Goal: Transaction & Acquisition: Purchase product/service

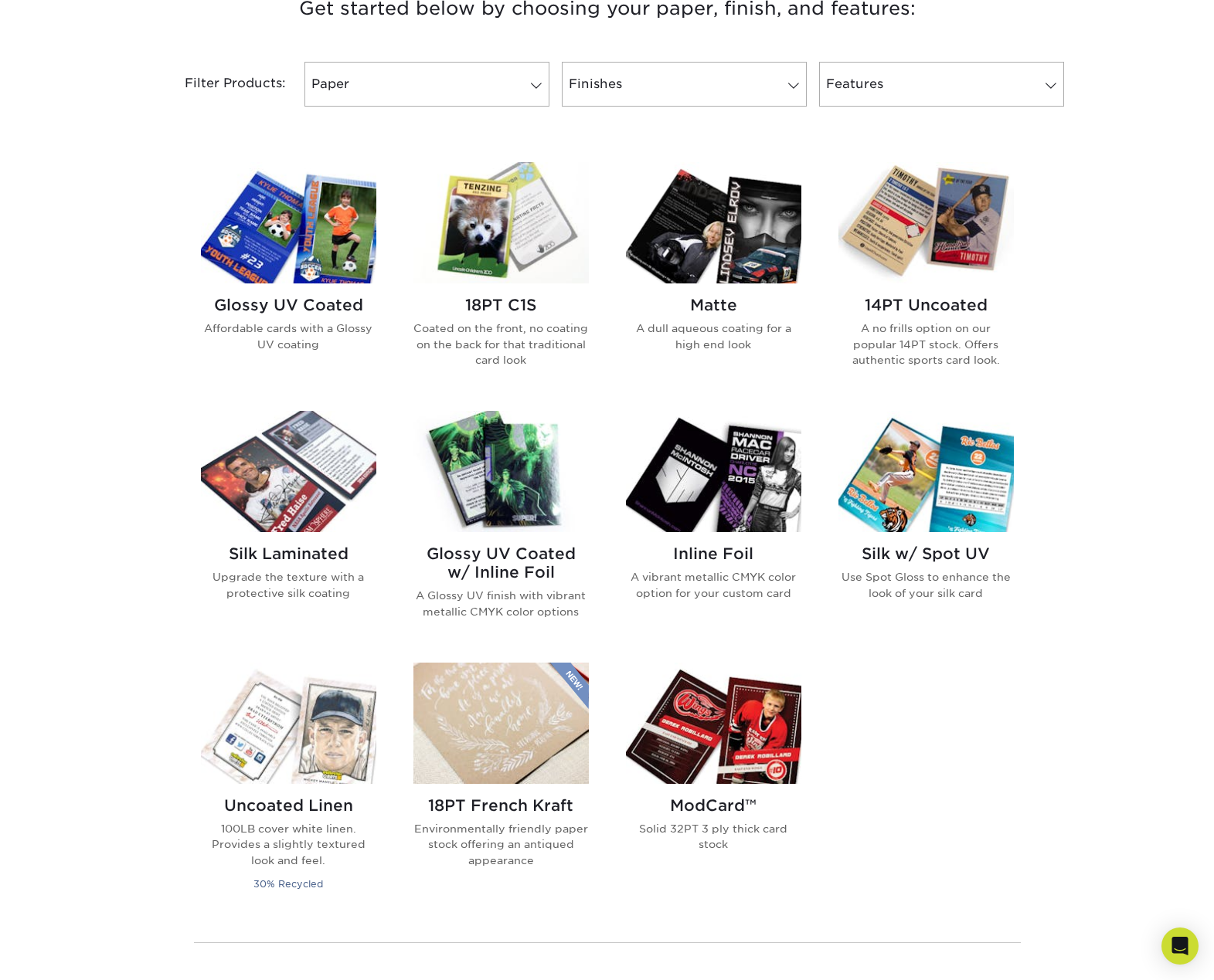
scroll to position [541, 0]
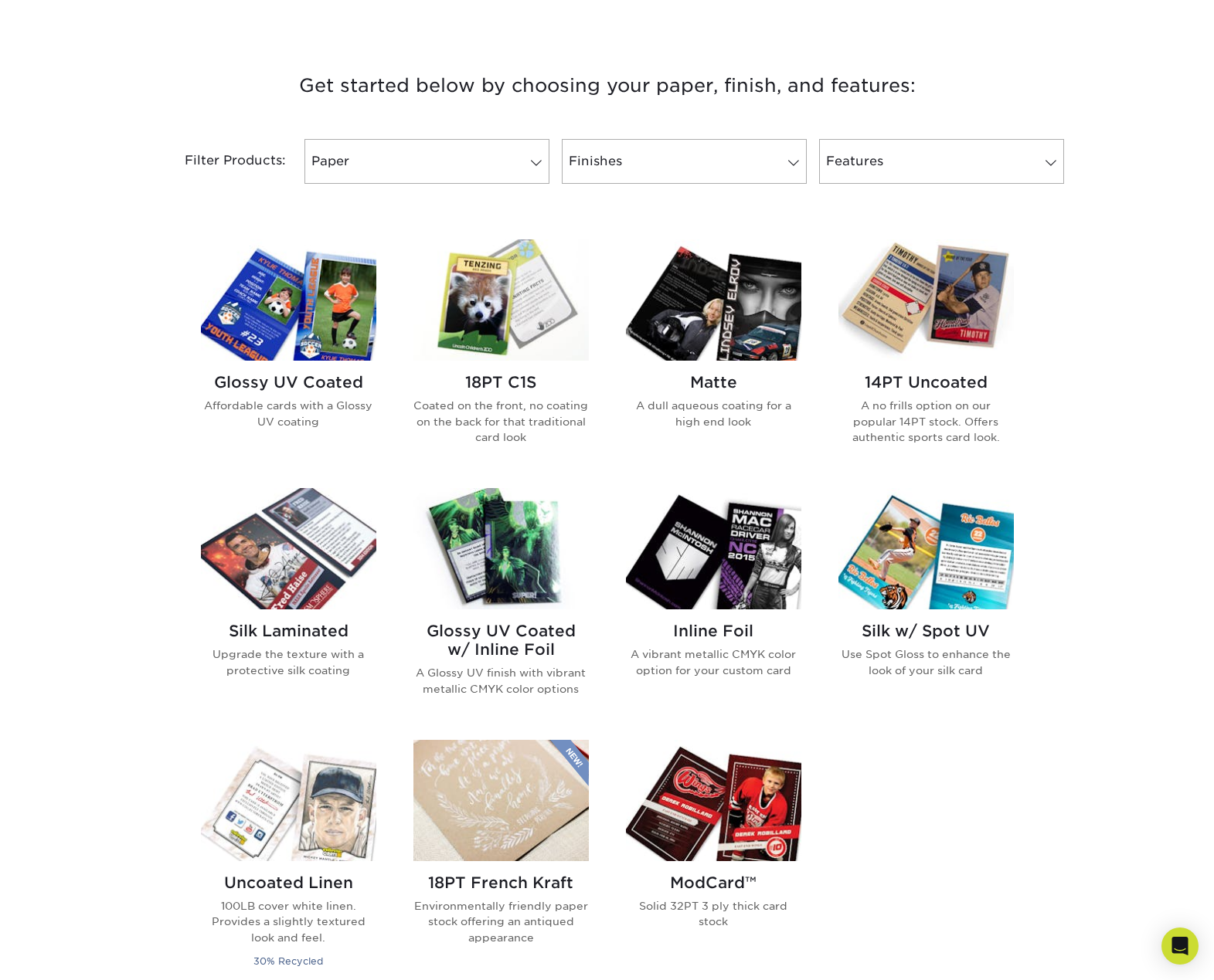
click at [490, 570] on img at bounding box center [500, 549] width 175 height 121
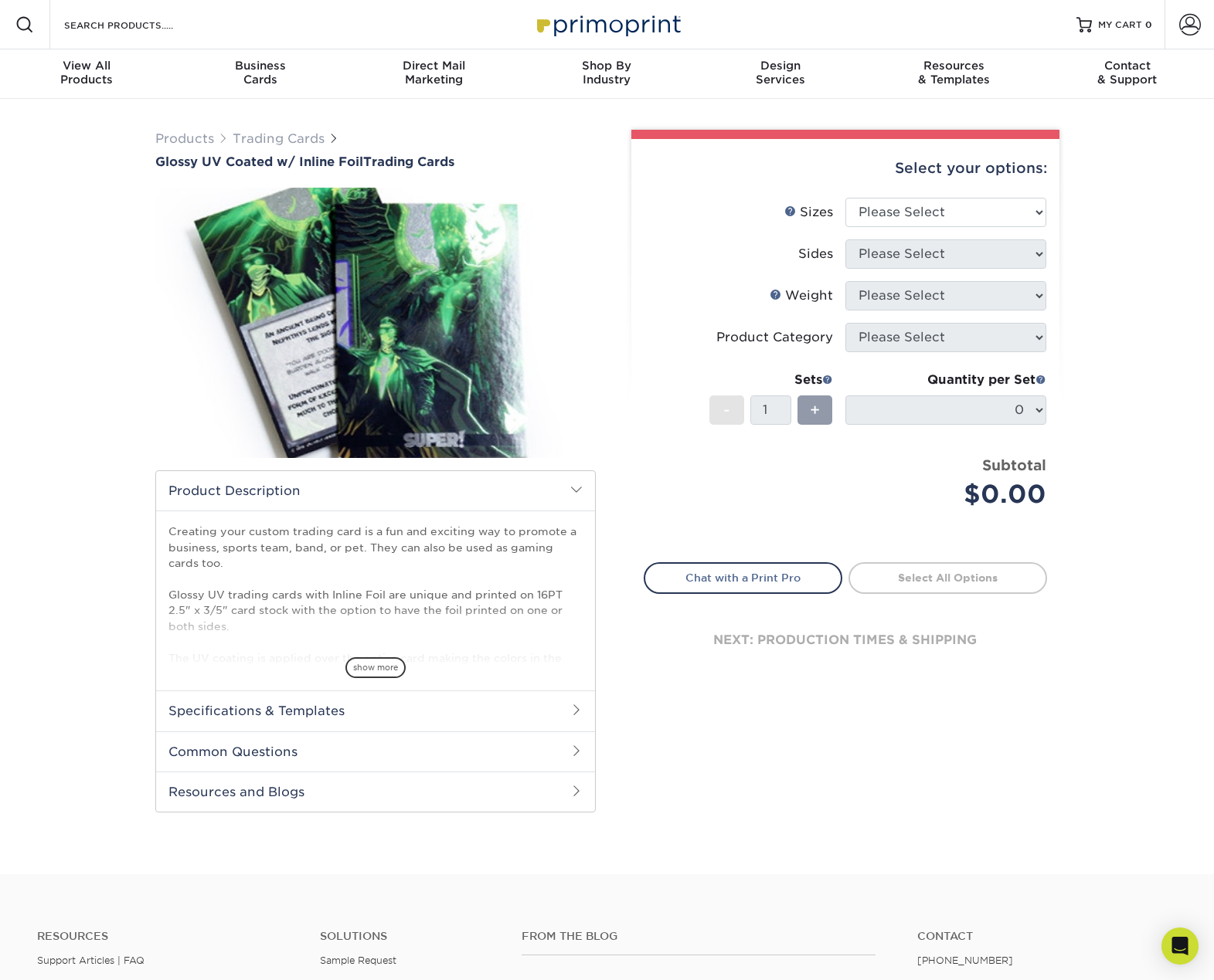
click at [375, 708] on h2 "Specifications & Templates" at bounding box center [375, 711] width 439 height 40
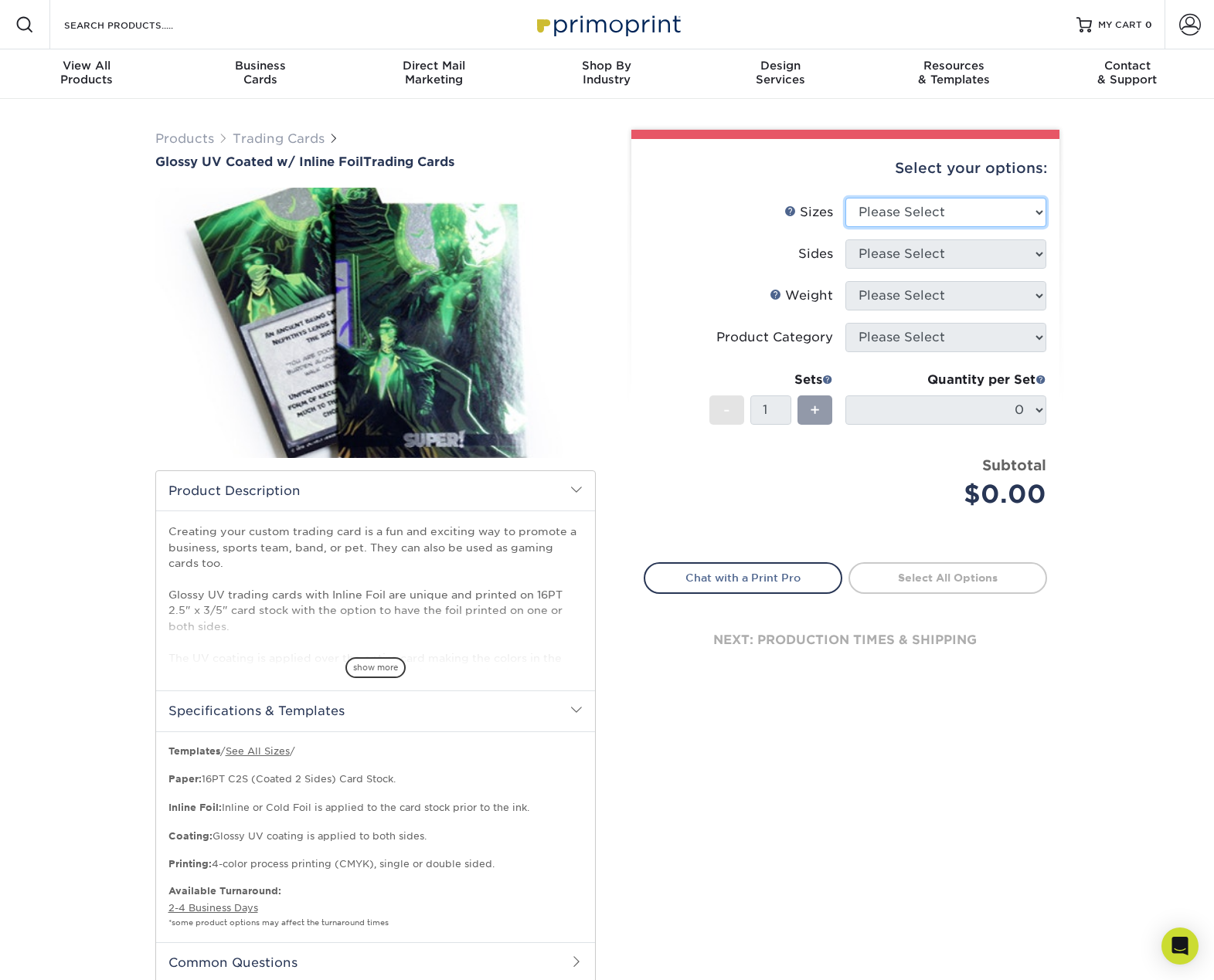
click at [885, 204] on select "Please Select 2.5" x 3.5"" at bounding box center [946, 212] width 201 height 29
select select "2.50x3.50"
click at [846, 198] on select "Please Select 2.5" x 3.5"" at bounding box center [946, 212] width 201 height 29
click at [883, 252] on select "Please Select Print Both Sides - Foil Back Only Print Both Sides - Foil Both Si…" at bounding box center [946, 254] width 201 height 29
click at [846, 239] on select "Please Select Print Both Sides - Foil Back Only Print Both Sides - Foil Both Si…" at bounding box center [946, 254] width 201 height 29
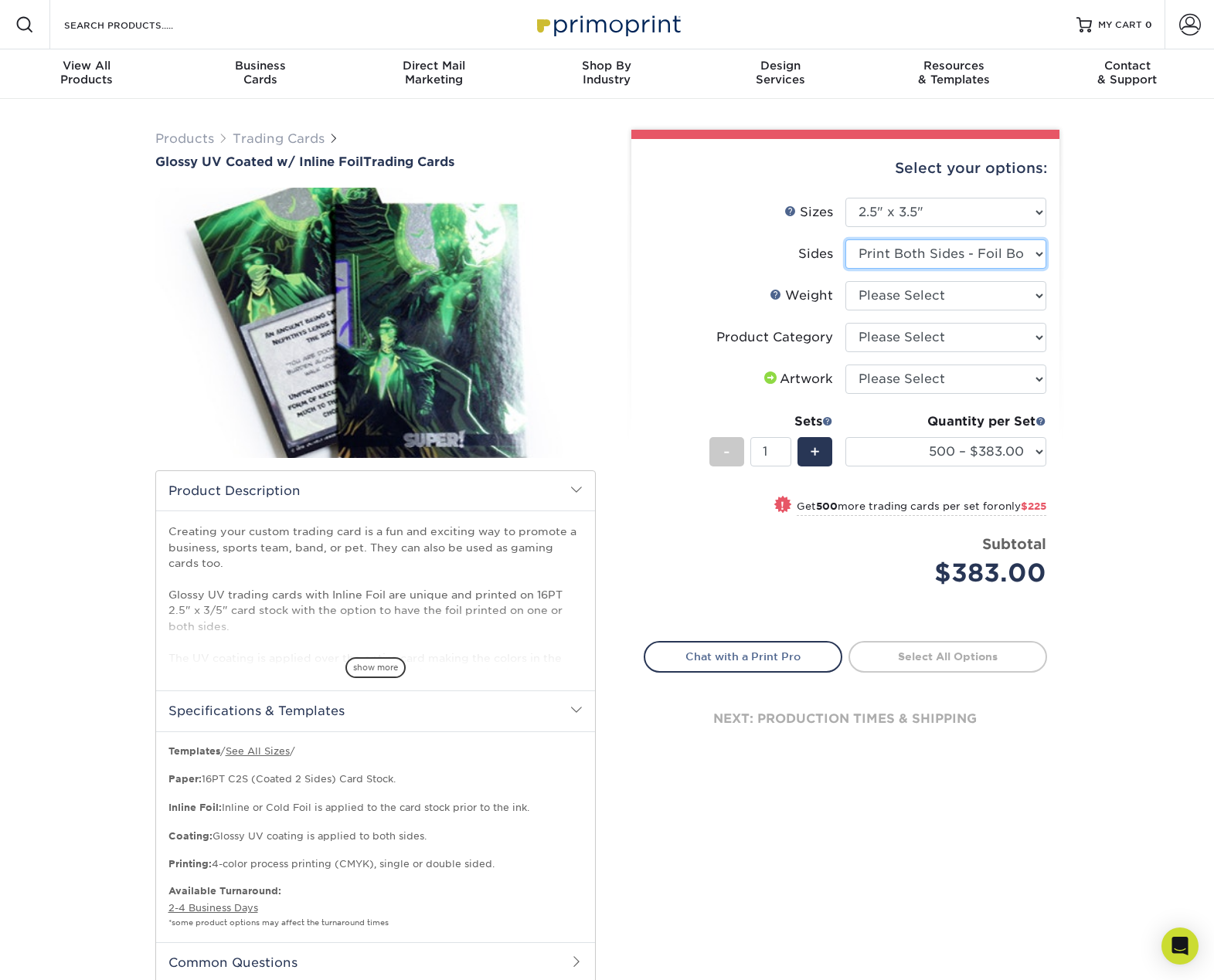
click at [939, 254] on select "Please Select Print Both Sides - Foil Back Only Print Both Sides - Foil Both Si…" at bounding box center [946, 254] width 201 height 29
click at [846, 239] on select "Please Select Print Both Sides - Foil Back Only Print Both Sides - Foil Both Si…" at bounding box center [946, 254] width 201 height 29
click at [944, 254] on select "Please Select Print Both Sides - Foil Back Only Print Both Sides - Foil Both Si…" at bounding box center [946, 254] width 201 height 29
select select "34527644-b4fd-4ffb-9092-1318eefcd9d9"
click at [846, 239] on select "Please Select Print Both Sides - Foil Back Only Print Both Sides - Foil Both Si…" at bounding box center [946, 254] width 201 height 29
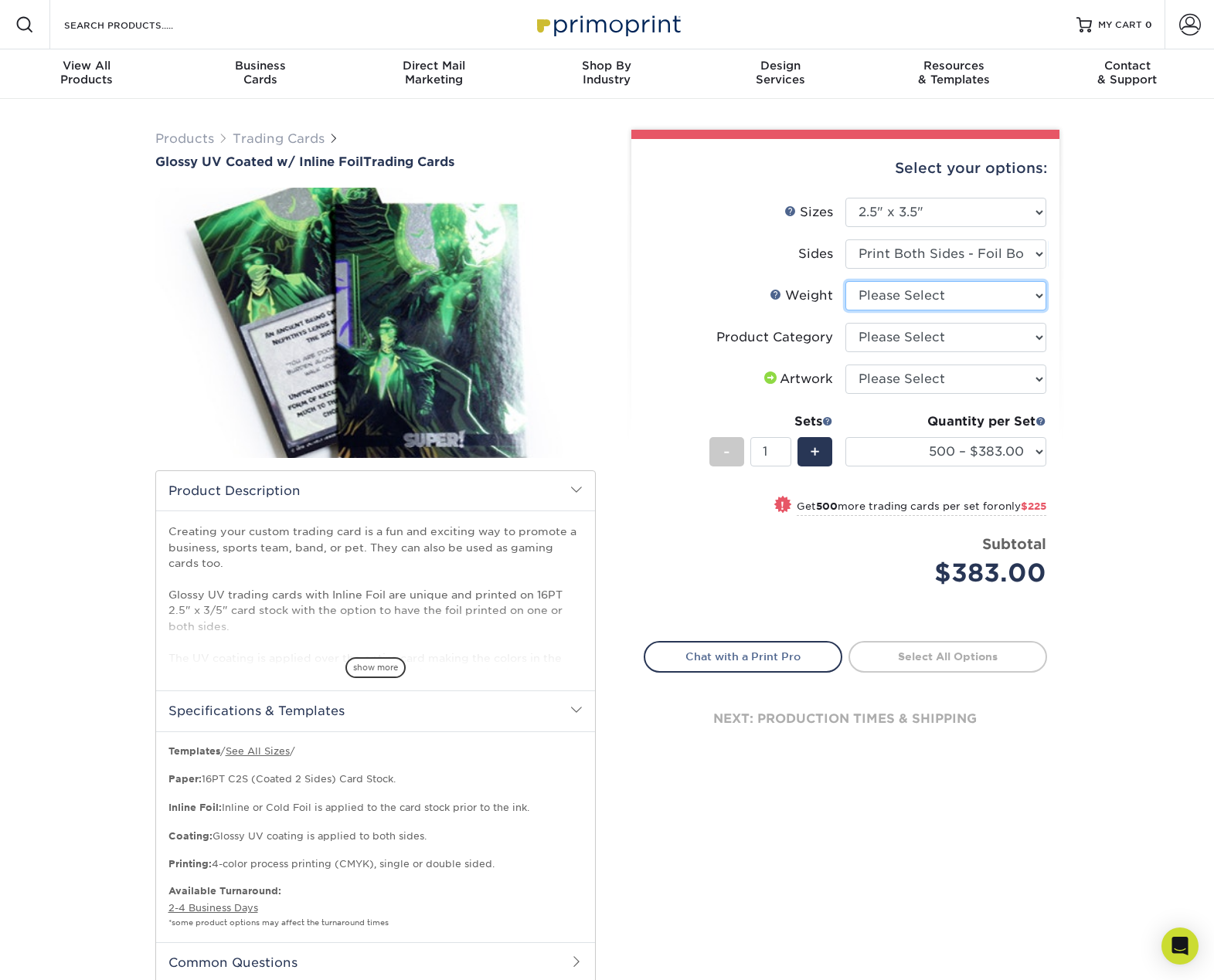
click at [928, 297] on select "Please Select 16PT" at bounding box center [946, 296] width 201 height 29
select select "16PT"
click at [846, 281] on select "Please Select 16PT" at bounding box center [946, 296] width 201 height 29
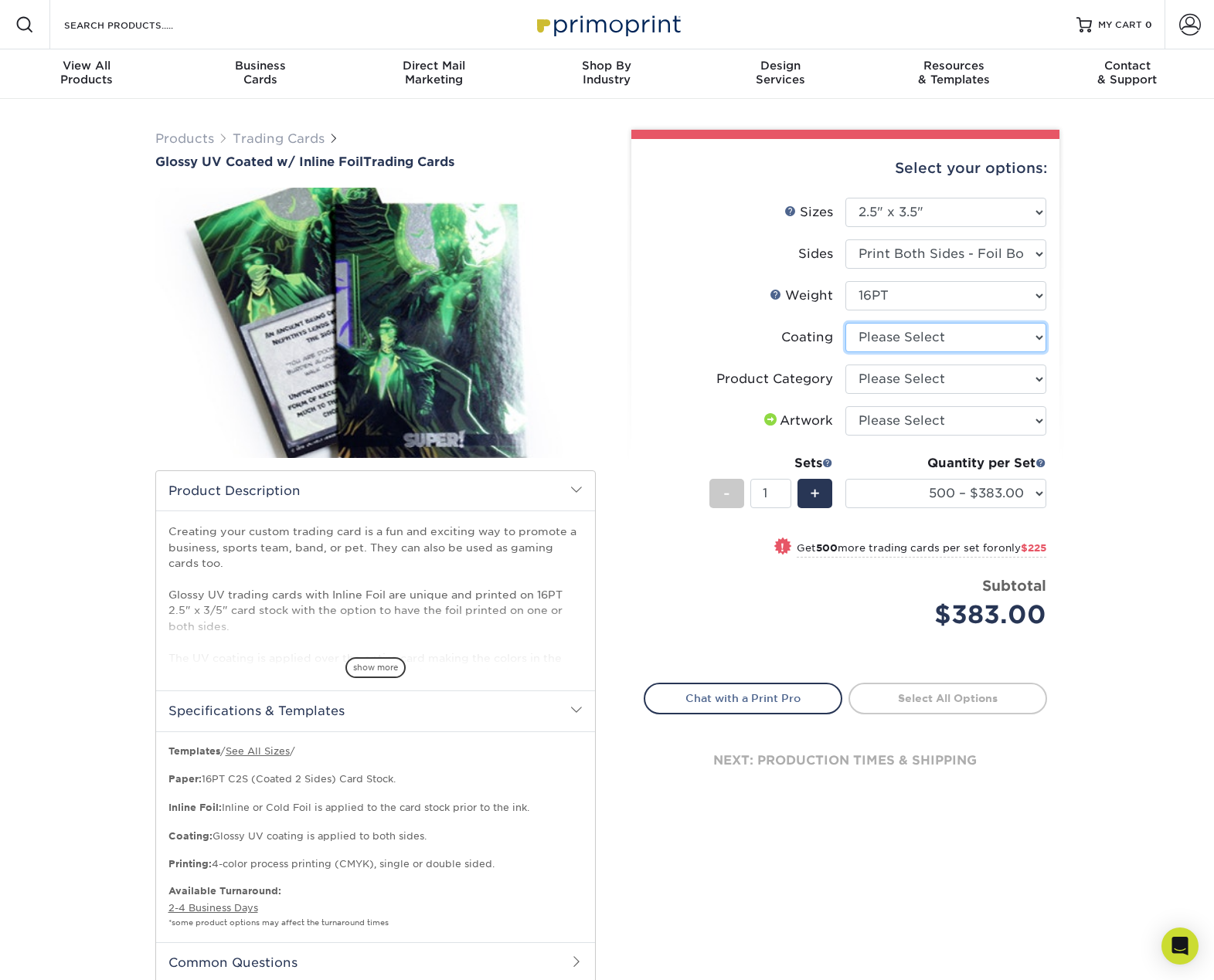
click at [918, 336] on select at bounding box center [946, 337] width 201 height 29
select select "ae367451-b2b8-45df-a344-0f05b6a12993"
click at [846, 322] on select at bounding box center [946, 337] width 201 height 29
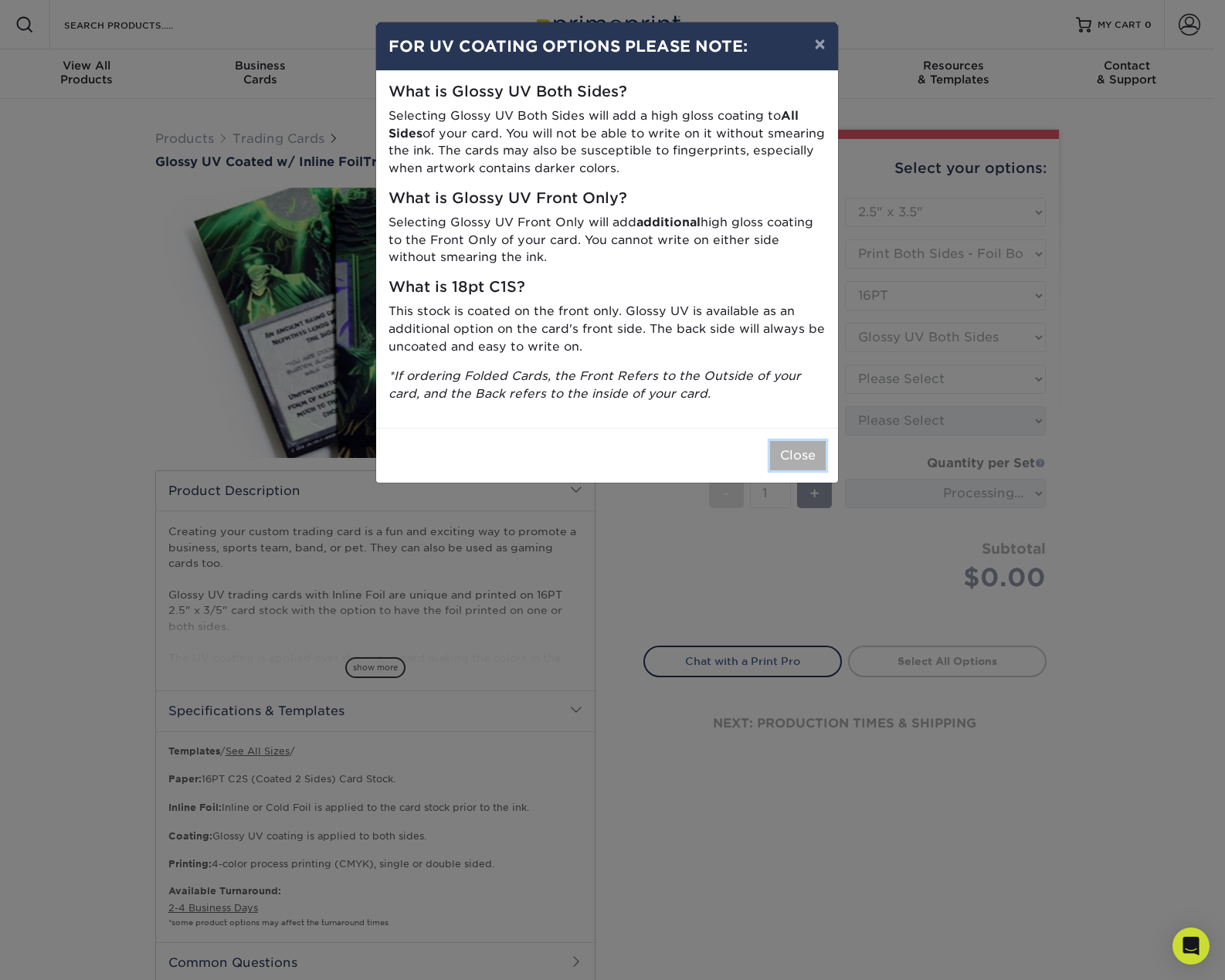
click at [783, 454] on button "Close" at bounding box center [798, 455] width 56 height 29
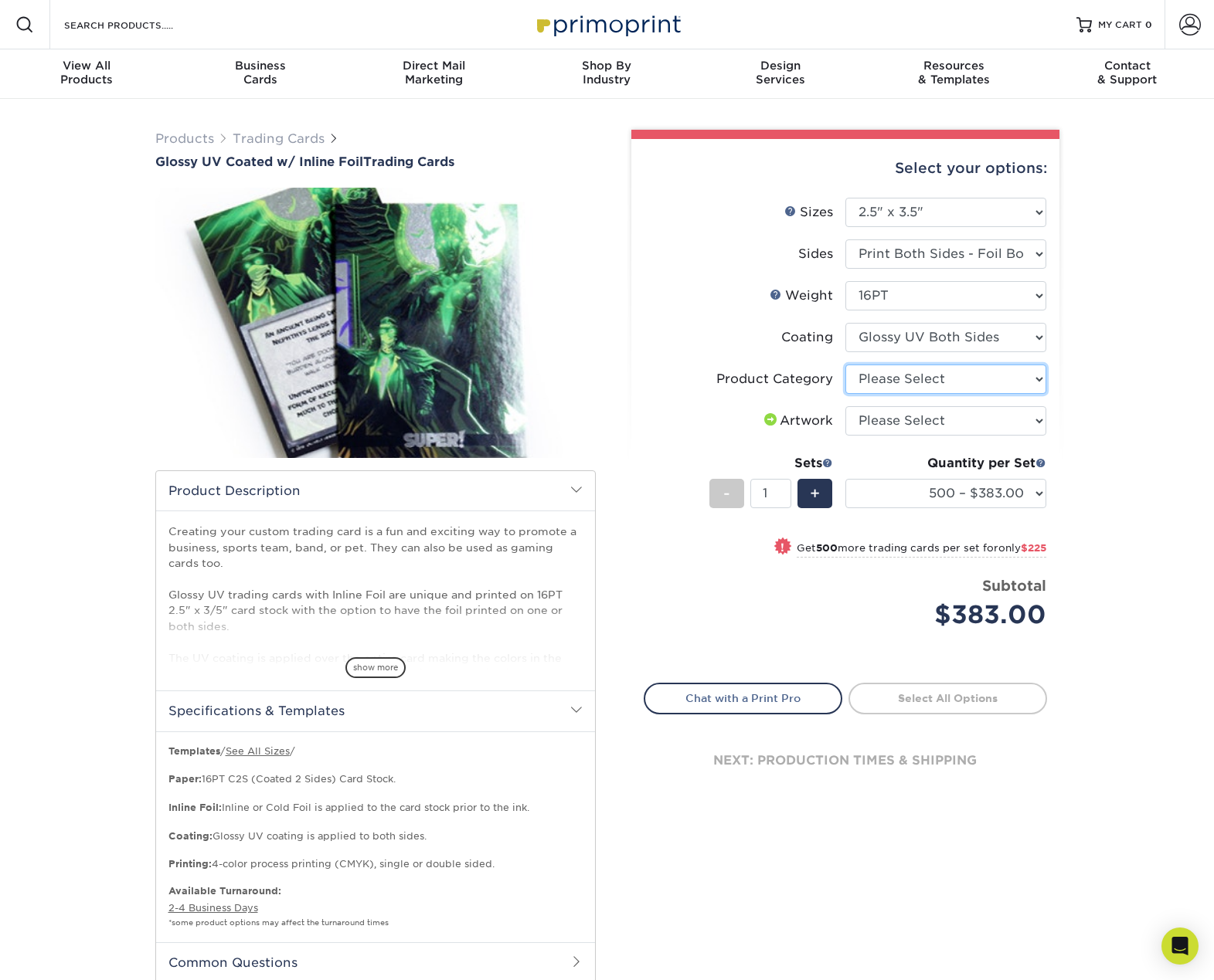
click at [963, 379] on select "Please Select Trading Cards" at bounding box center [946, 379] width 201 height 29
select select "c2f9bce9-36c2-409d-b101-c29d9d031e18"
click at [846, 365] on select "Please Select Trading Cards" at bounding box center [946, 379] width 201 height 29
click at [957, 421] on select "Please Select I will upload files I need a design - $100" at bounding box center [946, 421] width 201 height 29
select select "upload"
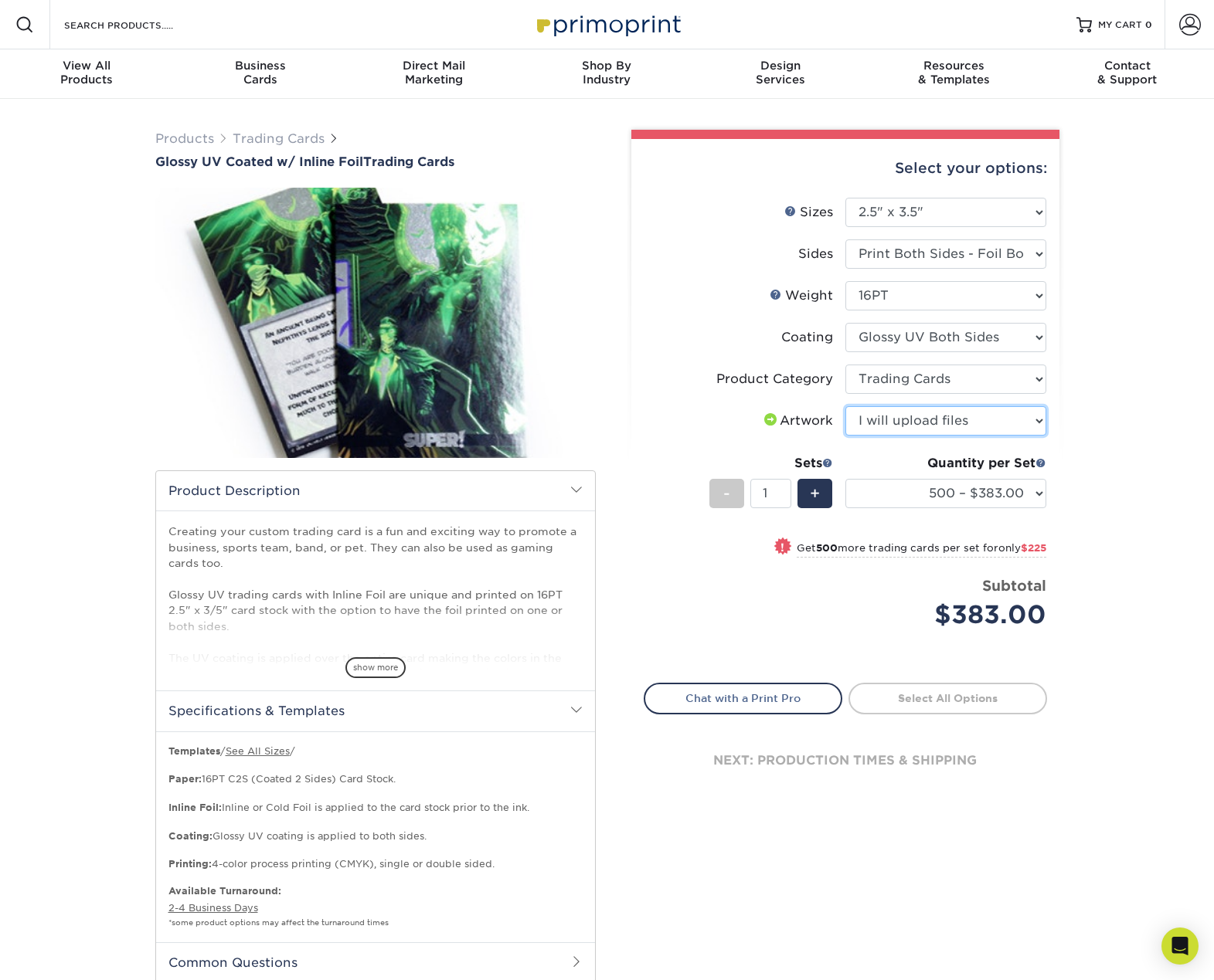
click at [846, 407] on select "Please Select I will upload files I need a design - $100" at bounding box center [946, 421] width 201 height 29
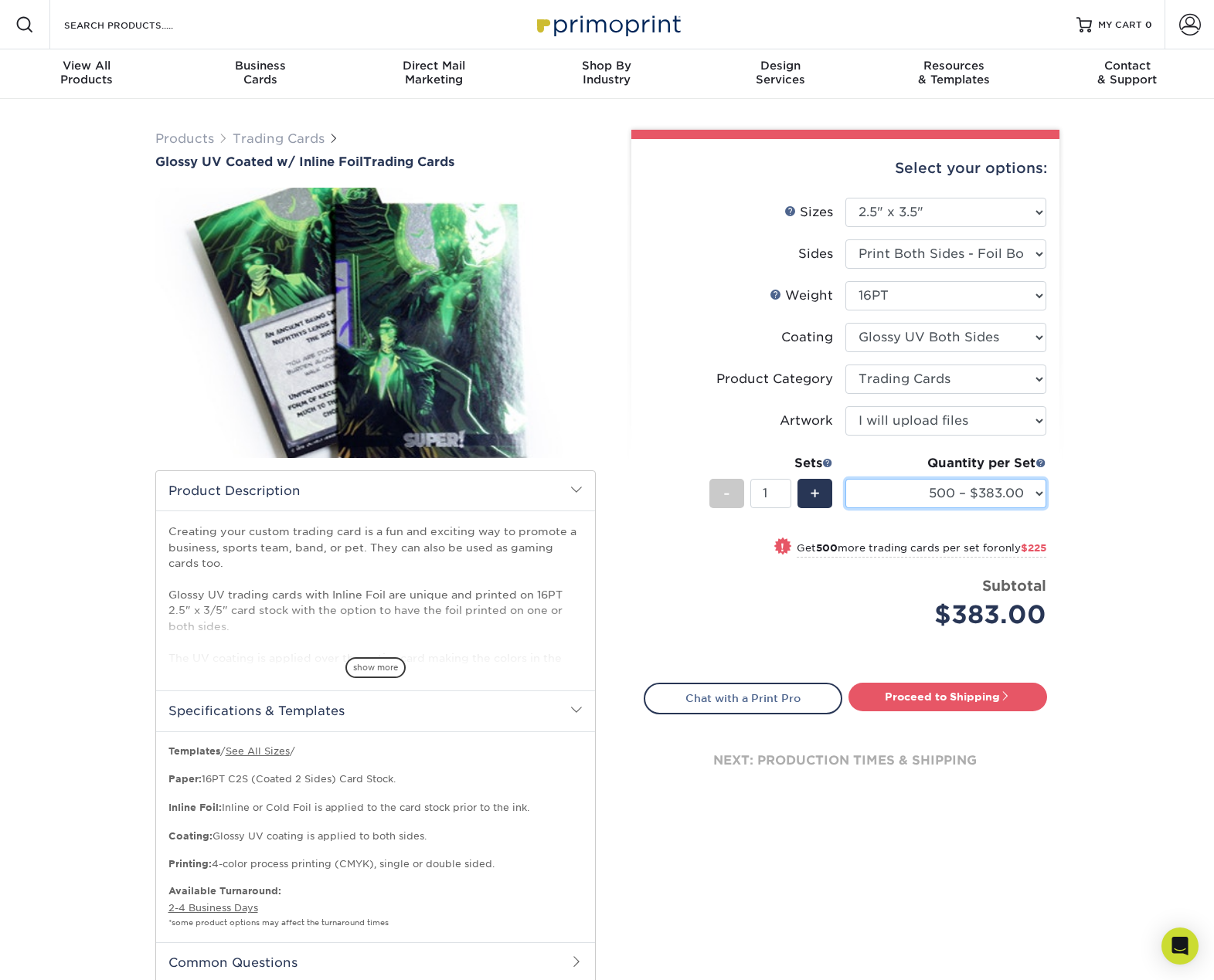
click at [988, 481] on select "500 – $383.00 1000 – $608.00 2500 – $883.00 5000 – $1252.00" at bounding box center [946, 494] width 201 height 29
click at [1108, 496] on div "Products Trading Cards Glossy UV Coated w/ Inline Foil Trading Cards /" at bounding box center [607, 592] width 1214 height 986
click at [965, 500] on select "500 – $383.00 1000 – $608.00 2500 – $883.00 5000 – $1252.00" at bounding box center [946, 494] width 201 height 29
select select "1000 – $608.00"
click at [846, 479] on select "500 – $383.00 1000 – $608.00 2500 – $883.00 5000 – $1252.00" at bounding box center [946, 494] width 201 height 29
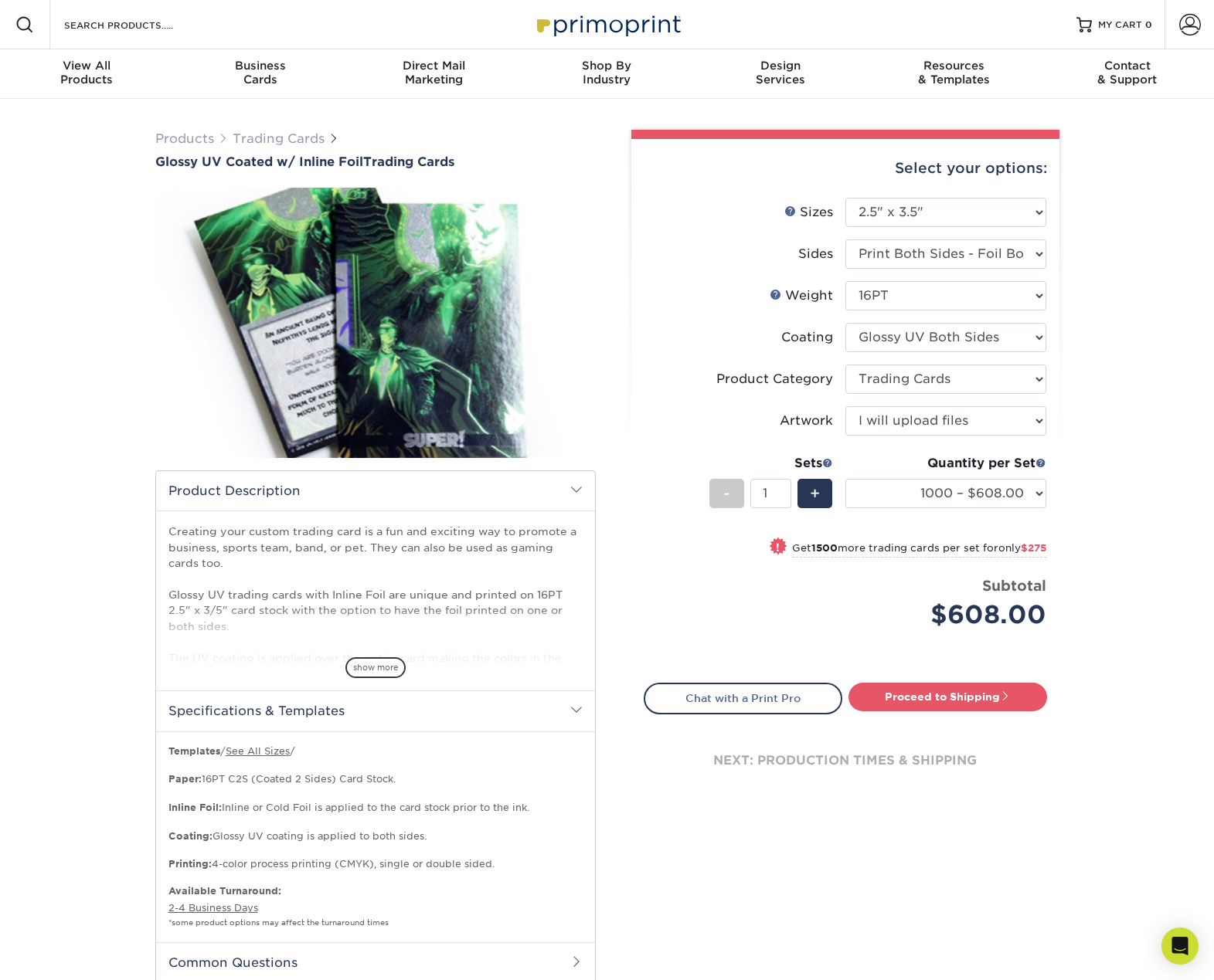
click at [674, 456] on li "Sets - 1 + Quantity per Set 500 – $383.00 1000 – $608.00 2500 – $883.00 5000 – …" at bounding box center [845, 493] width 401 height 91
